Goal: Task Accomplishment & Management: Complete application form

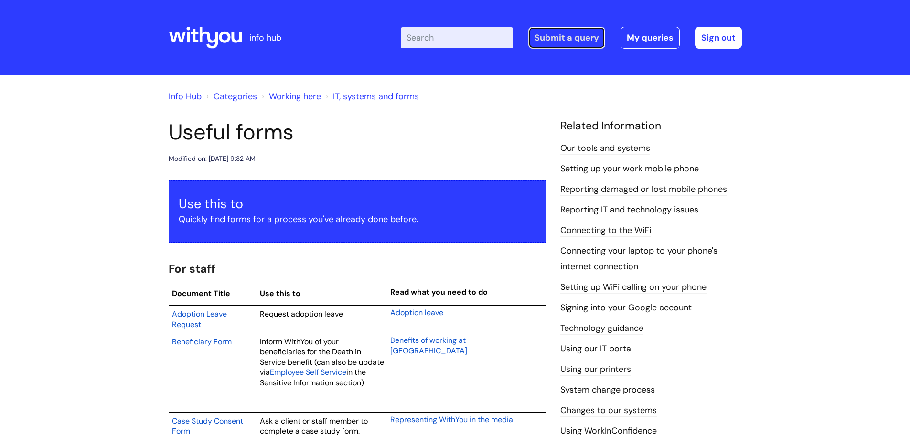
click at [555, 39] on link "Submit a query" at bounding box center [566, 38] width 77 height 22
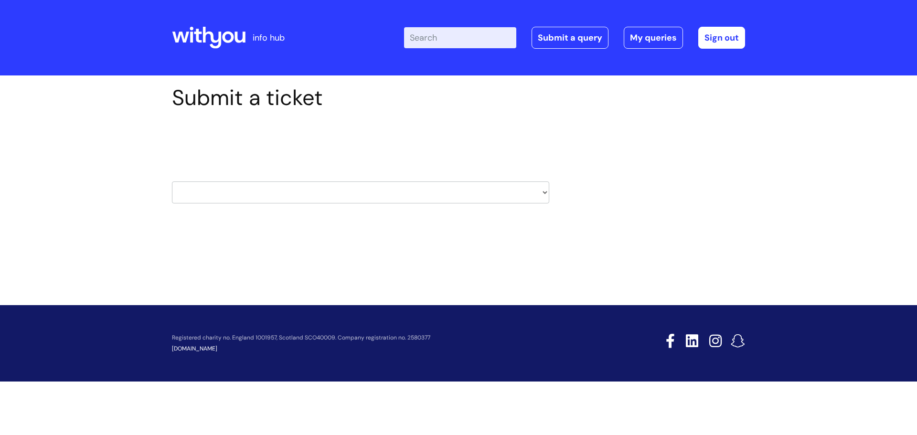
click at [546, 193] on select "HR / People IT and Support Clinical Drug Alerts Finance Accounts Data Support T…" at bounding box center [360, 192] width 377 height 22
select select "it_and_support"
click at [172, 181] on select "HR / People IT and Support Clinical Drug Alerts Finance Accounts Data Support T…" at bounding box center [360, 192] width 377 height 22
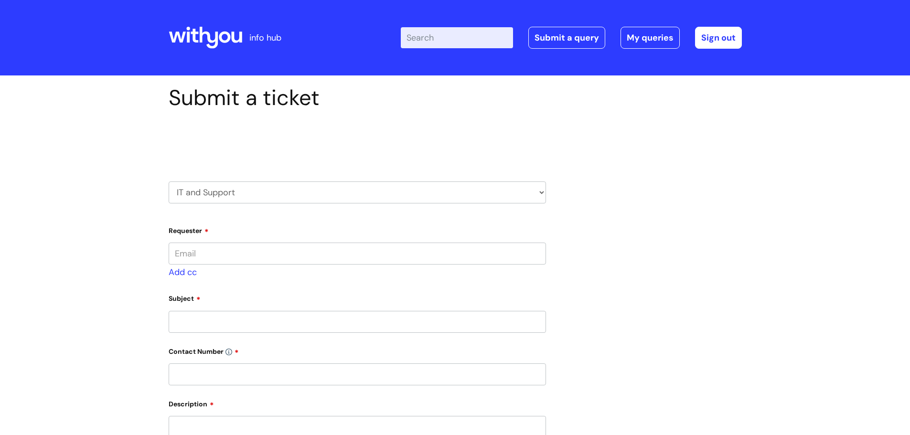
type input "caroline.gayle-dunne@wearewithyou.org.uk"
select select "80004286563"
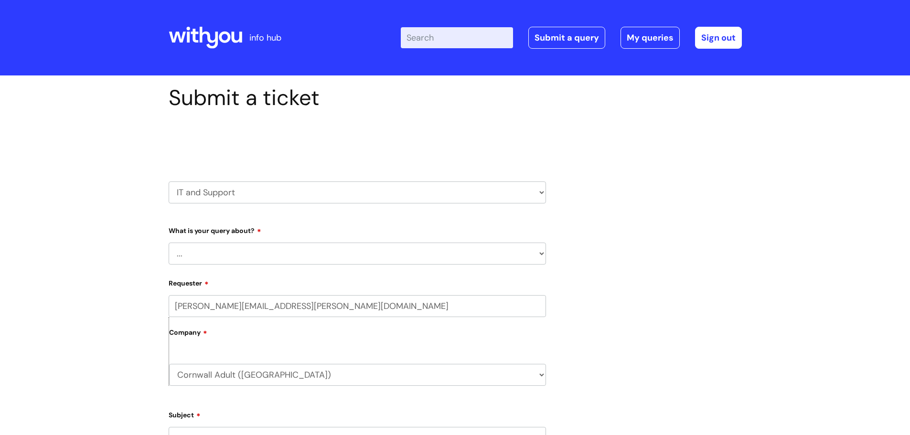
click at [541, 255] on select "... Mobile Phone Reset & MFA Accounts, Starters and Leavers IT Hardware issue I…" at bounding box center [357, 254] width 377 height 22
select select "Accounts, Starters and Leavers"
click at [169, 243] on select "... Mobile Phone Reset & MFA Accounts, Starters and Leavers IT Hardware issue I…" at bounding box center [357, 254] width 377 height 22
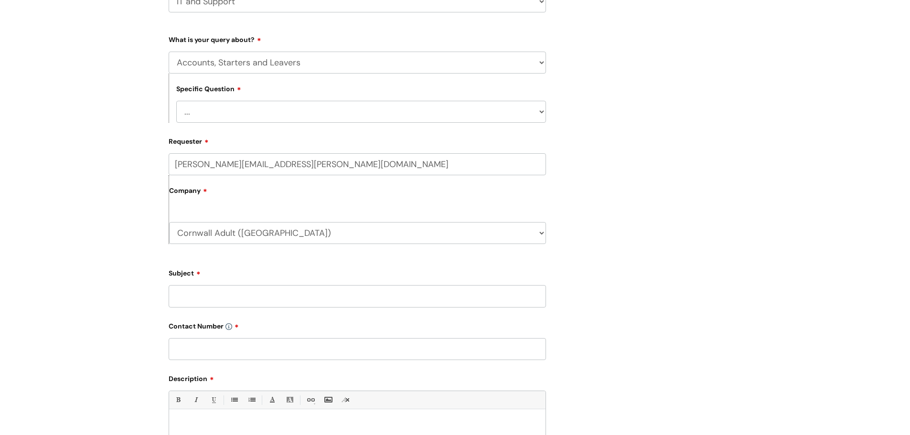
scroll to position [334, 0]
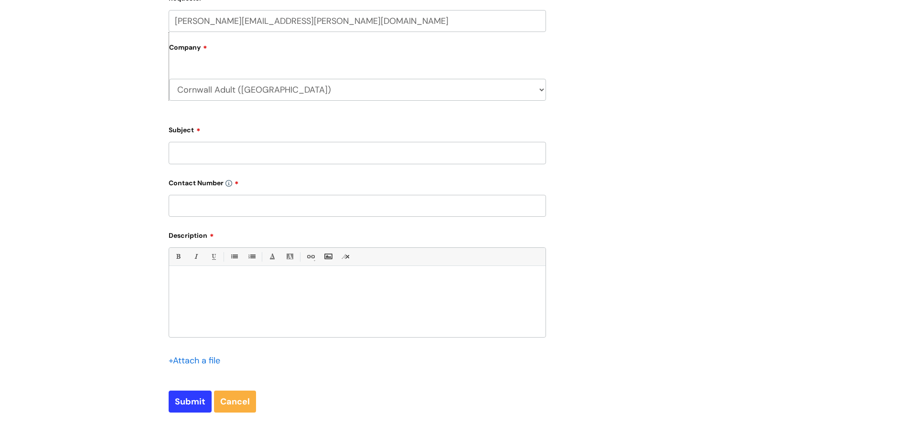
click at [296, 161] on input "Subject" at bounding box center [357, 153] width 377 height 22
click at [226, 154] on input "Transfer acount" at bounding box center [357, 153] width 377 height 22
click at [214, 152] on input "Transfer acount" at bounding box center [357, 153] width 377 height 22
type input "Transfer account"
click at [220, 206] on input "text" at bounding box center [357, 206] width 377 height 22
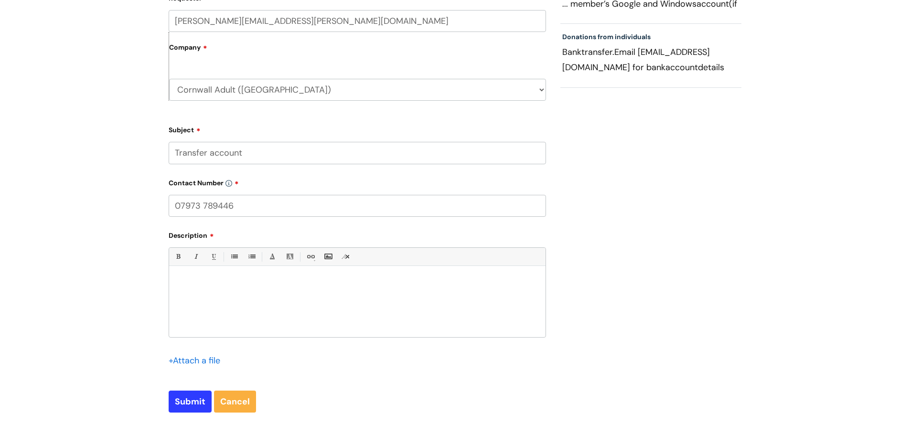
click at [233, 206] on input "07973 789446" at bounding box center [357, 206] width 377 height 22
type input "07973 789447"
click at [251, 287] on div at bounding box center [357, 304] width 376 height 66
click at [176, 304] on p "Lind Regards" at bounding box center [357, 300] width 362 height 9
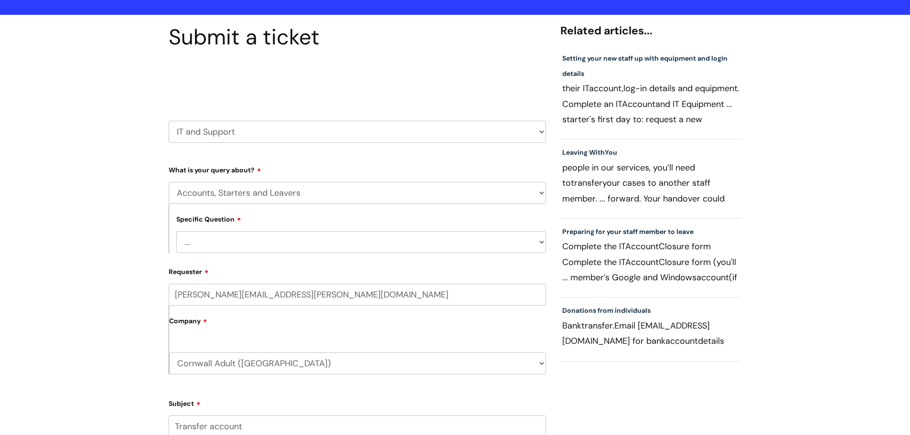
scroll to position [48, 0]
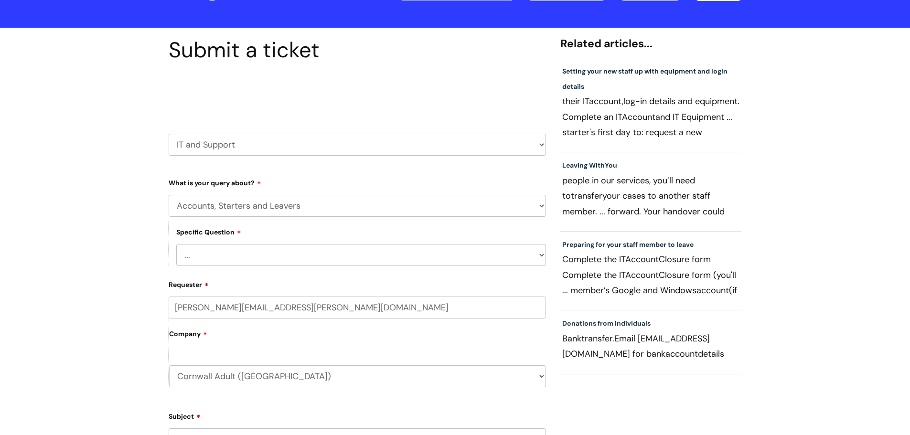
click at [543, 256] on select "... I have a new starter I have a leaver I need to make a change to an account …" at bounding box center [361, 255] width 370 height 22
select select "I need to make a change to an account"
click at [176, 244] on select "... I have a new starter I have a leaver I need to make a change to an account …" at bounding box center [361, 255] width 370 height 22
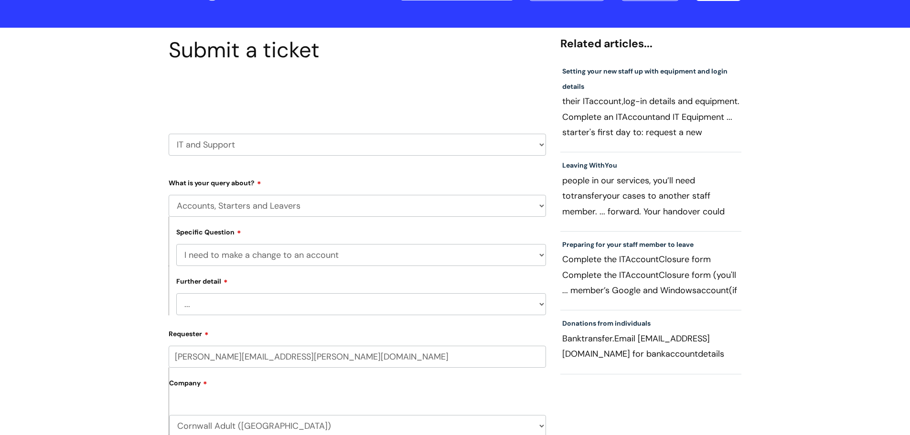
click at [545, 303] on select "... I need to amend the name, details or access of an account I need to reinsta…" at bounding box center [361, 304] width 370 height 22
select select "I need to amend the name, details or access of an account"
click at [176, 293] on select "... I need to amend the name, details or access of an account I need to reinsta…" at bounding box center [361, 304] width 370 height 22
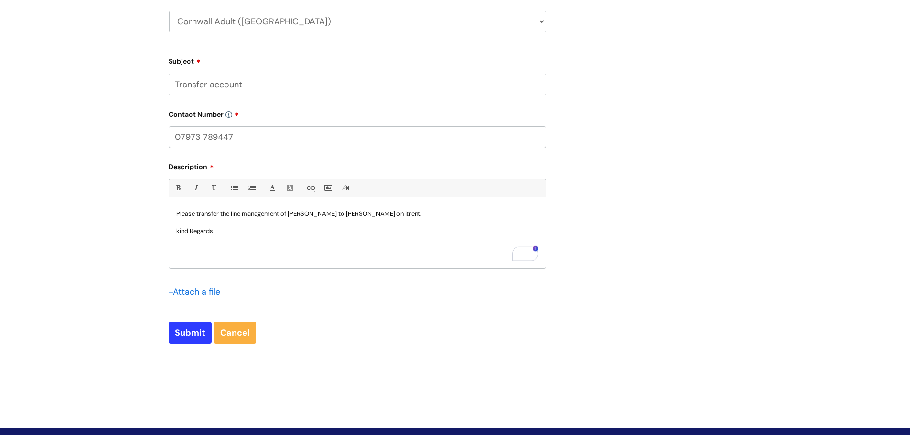
scroll to position [522, 0]
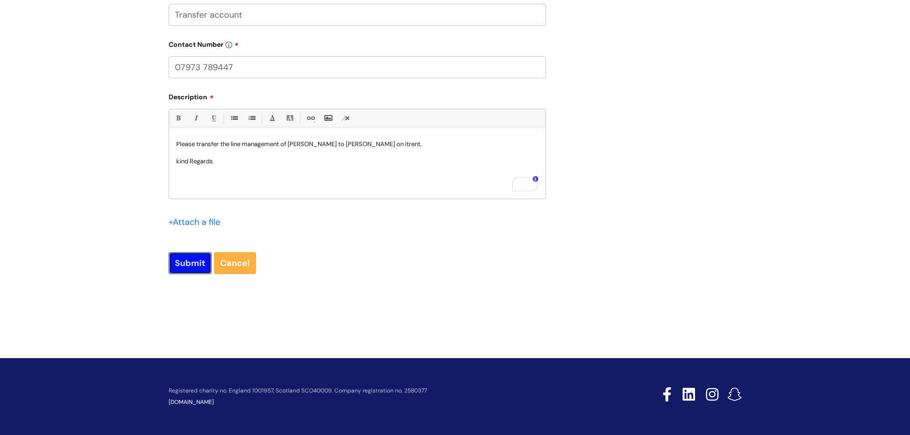
click at [195, 266] on input "Submit" at bounding box center [190, 263] width 43 height 22
type input "Please Wait..."
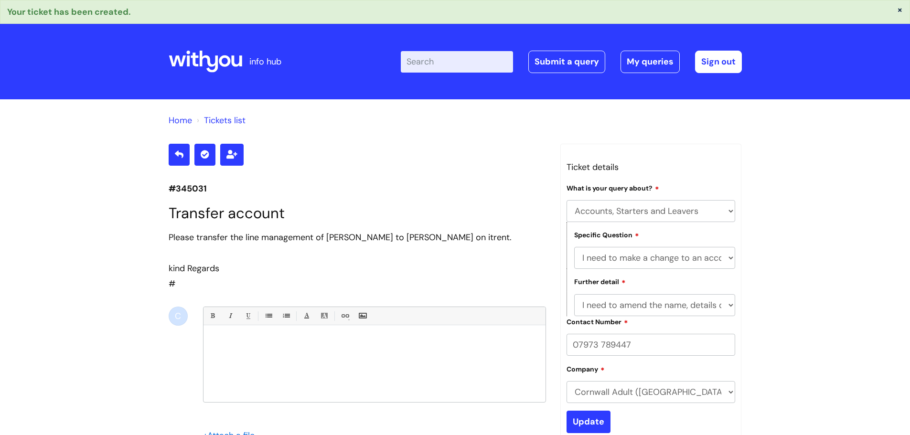
select select "Accounts, Starters and Leavers"
select select "I need to make a change to an account"
select select "I need to amend the name, details or access of an account"
